Goal: Use online tool/utility: Use online tool/utility

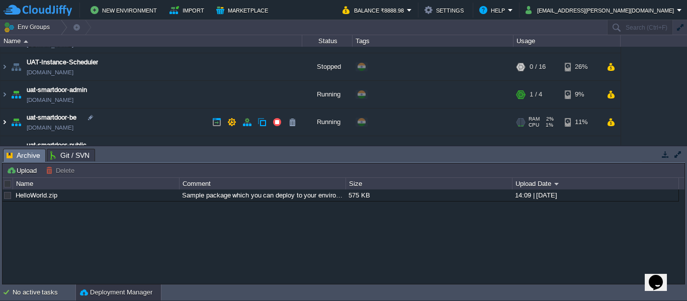
click at [6, 120] on img at bounding box center [5, 122] width 8 height 27
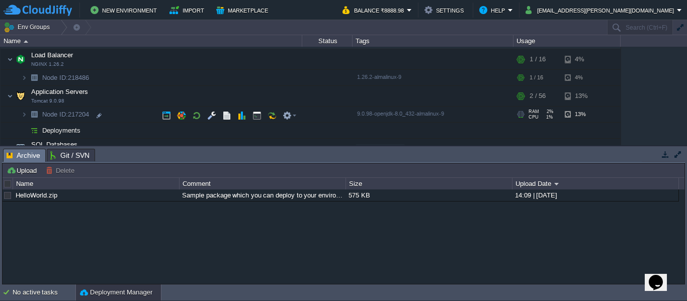
scroll to position [195, 0]
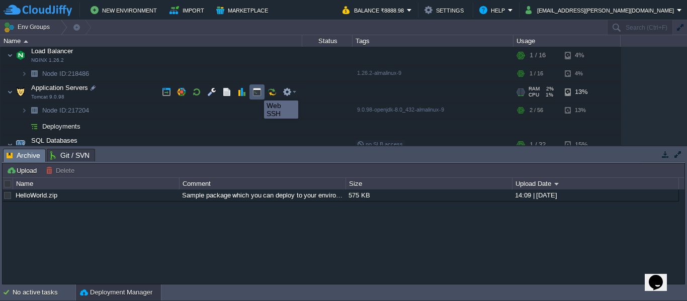
click at [257, 92] on button "button" at bounding box center [257, 92] width 9 height 9
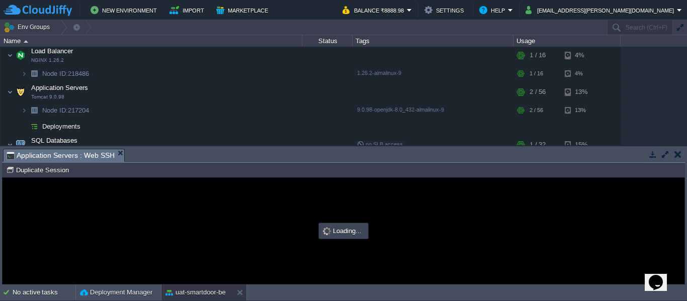
scroll to position [0, 0]
type input "#000000"
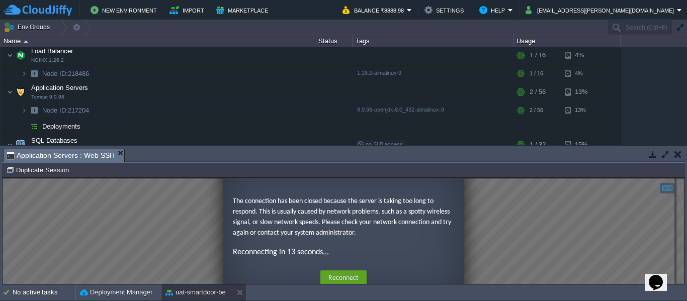
click at [263, 239] on div "The connection has been closed because the server is taking too long to respond…" at bounding box center [343, 227] width 221 height 62
click at [337, 277] on button "Reconnect" at bounding box center [343, 279] width 46 height 16
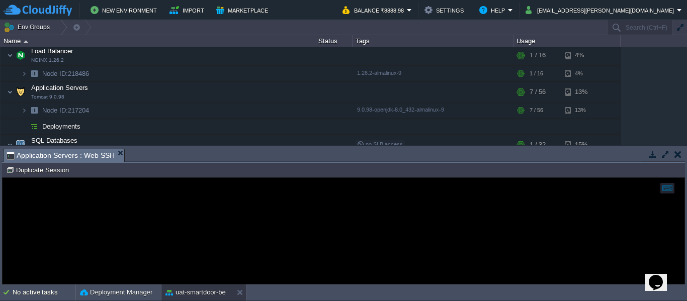
click at [386, 238] on div at bounding box center [344, 231] width 682 height 106
click at [143, 229] on div at bounding box center [344, 231] width 682 height 106
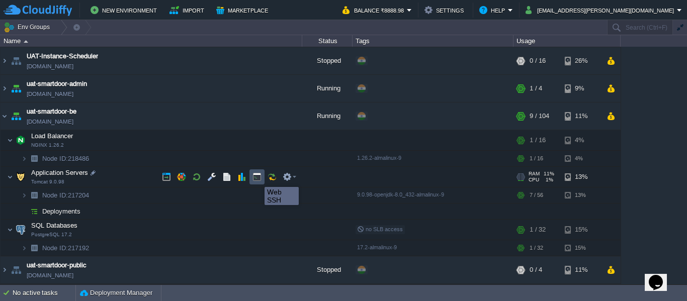
click at [257, 178] on button "button" at bounding box center [257, 177] width 9 height 9
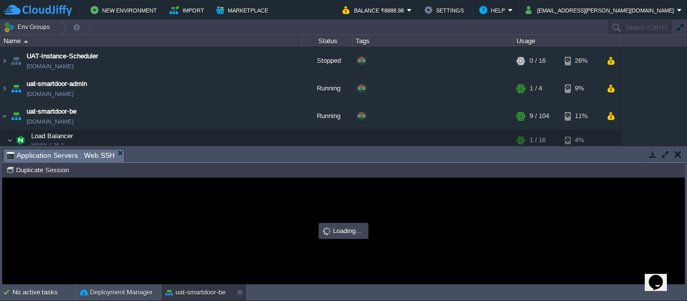
scroll to position [0, 0]
type input "#000000"
